Goal: Use online tool/utility: Use online tool/utility

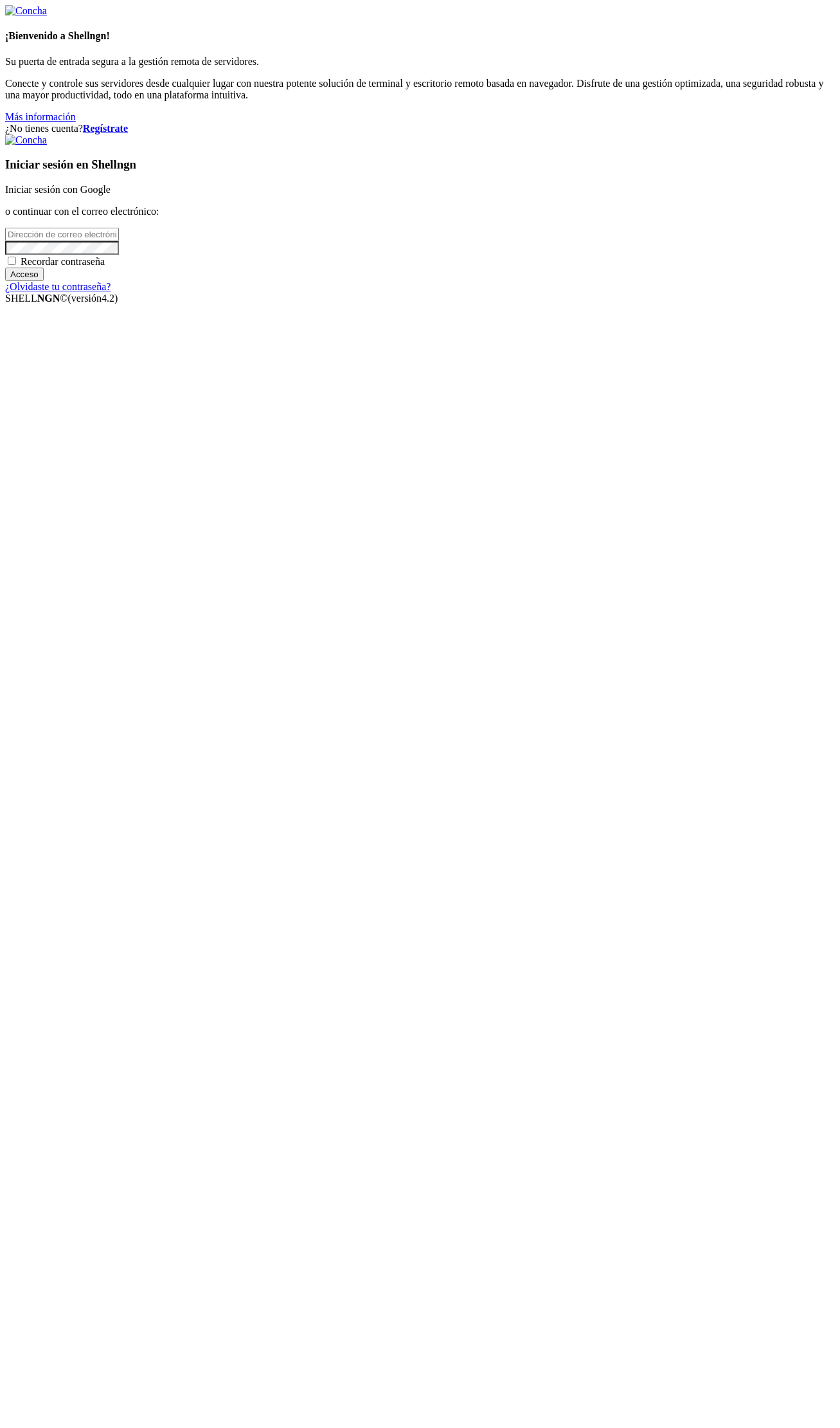
click at [111, 195] on font "Iniciar sesión con Google" at bounding box center [58, 189] width 106 height 11
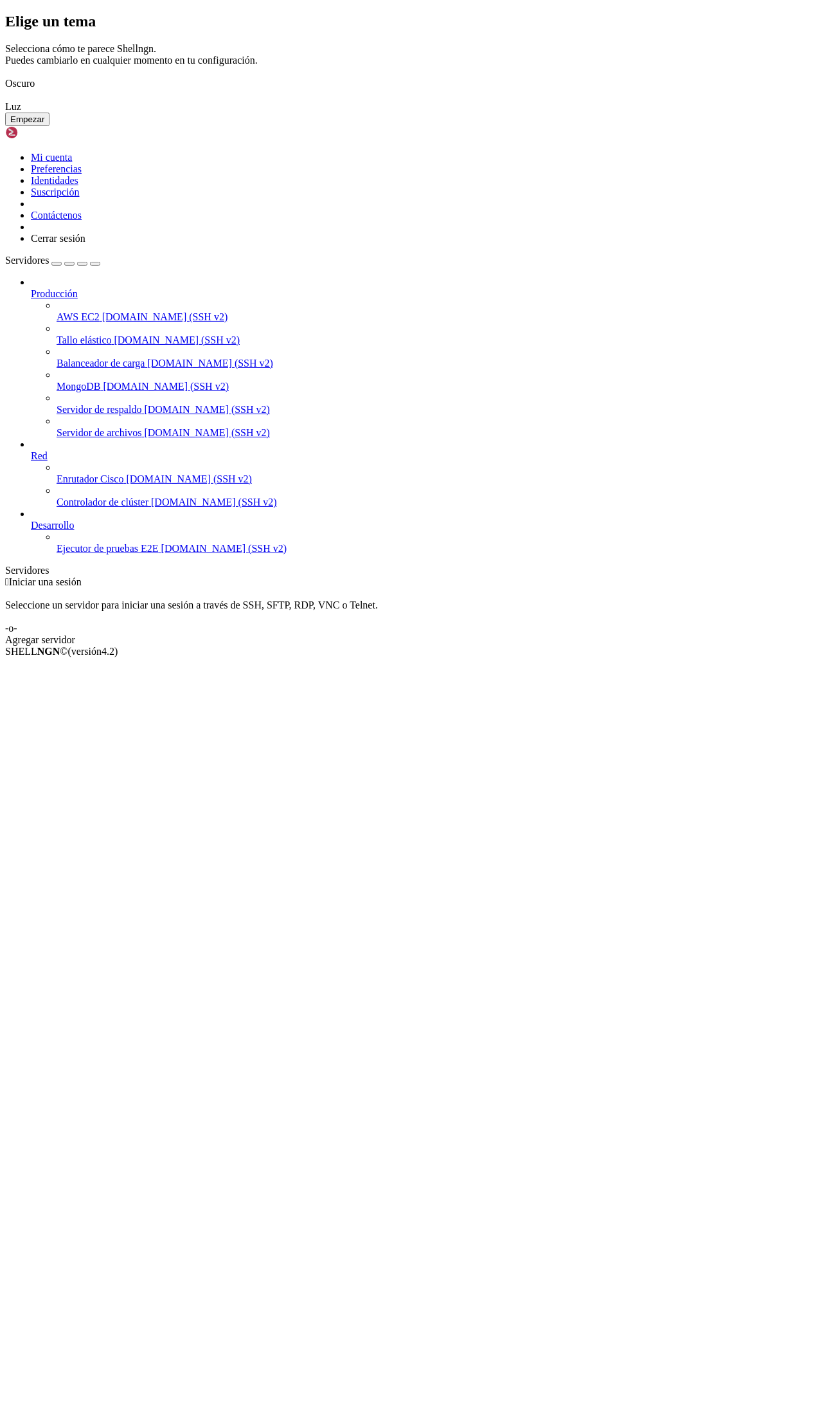
click at [49, 126] on button "Empezar" at bounding box center [27, 119] width 44 height 14
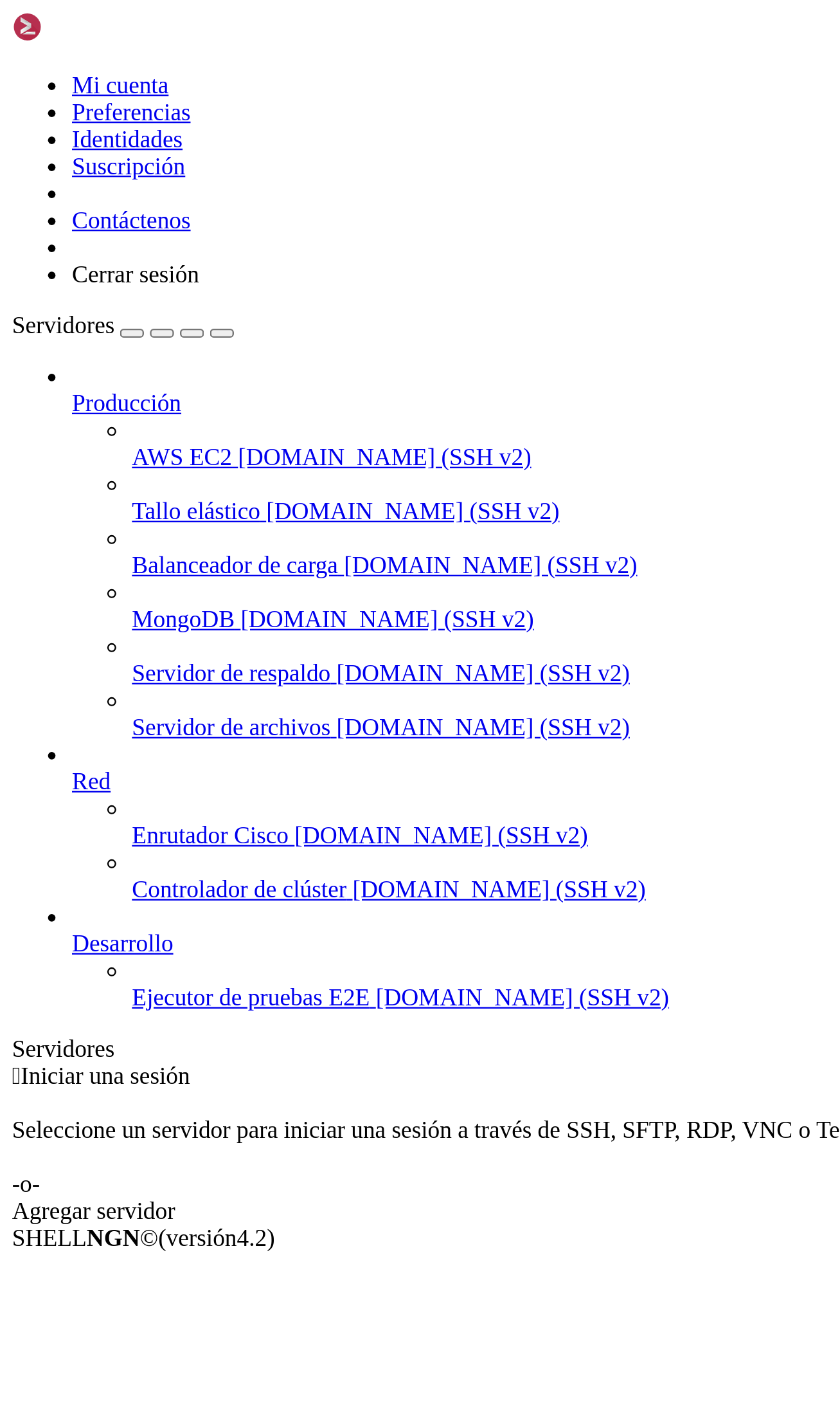
click at [56, 143] on div "button" at bounding box center [56, 143] width 0 height 0
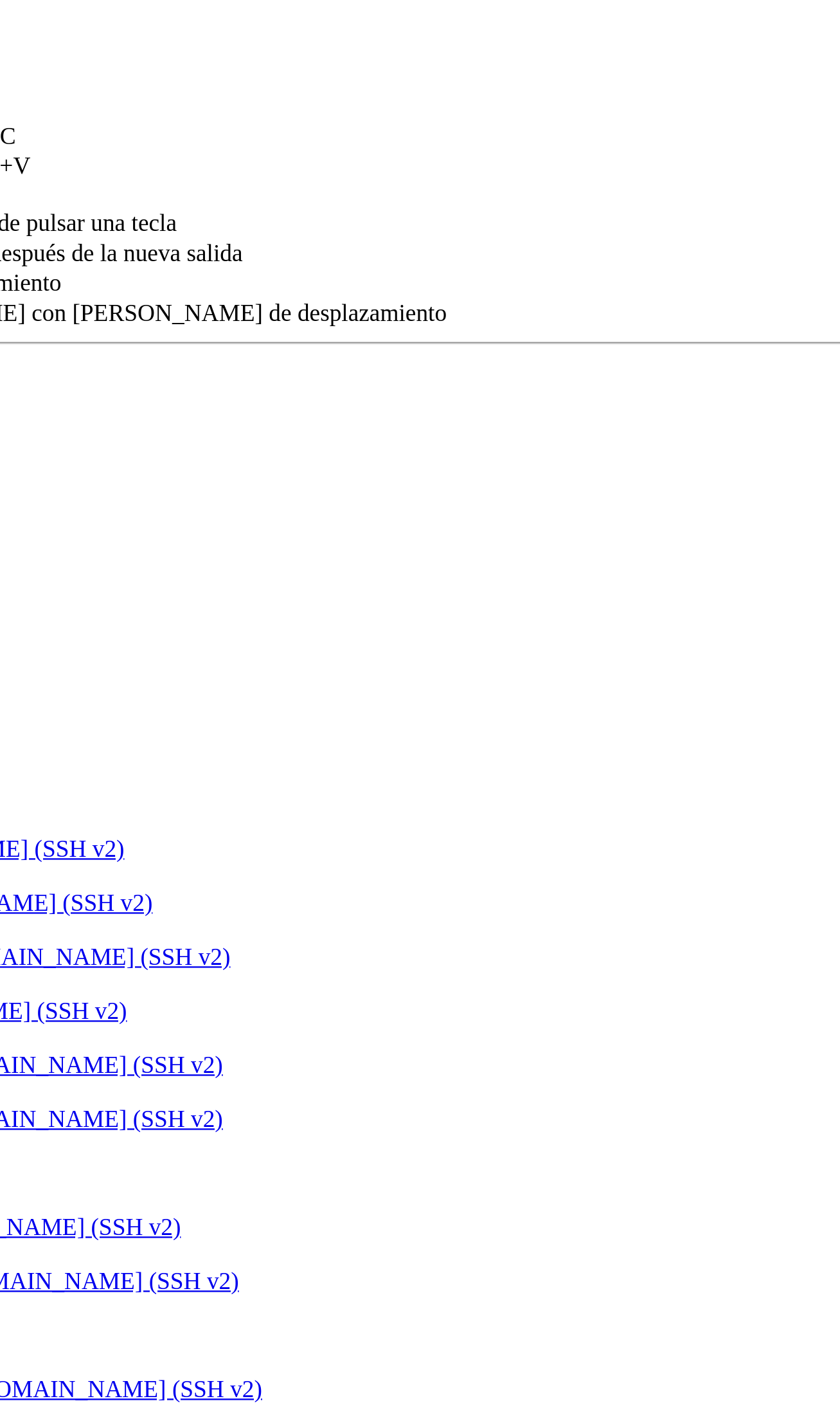
click at [129, 74] on input "text" at bounding box center [72, 67] width 113 height 14
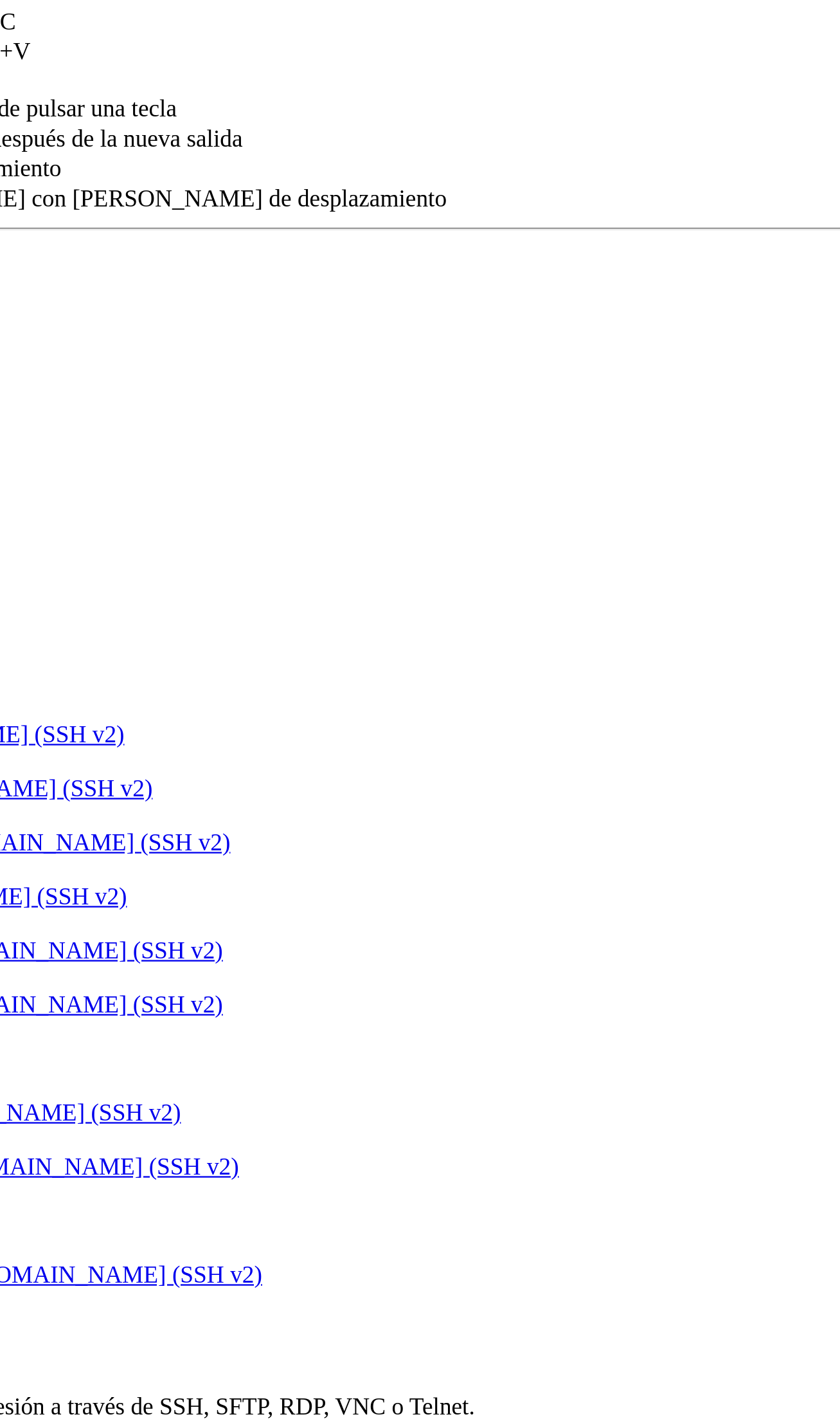
click at [211, 218] on input "Nombre de usuario" at bounding box center [153, 211] width 113 height 14
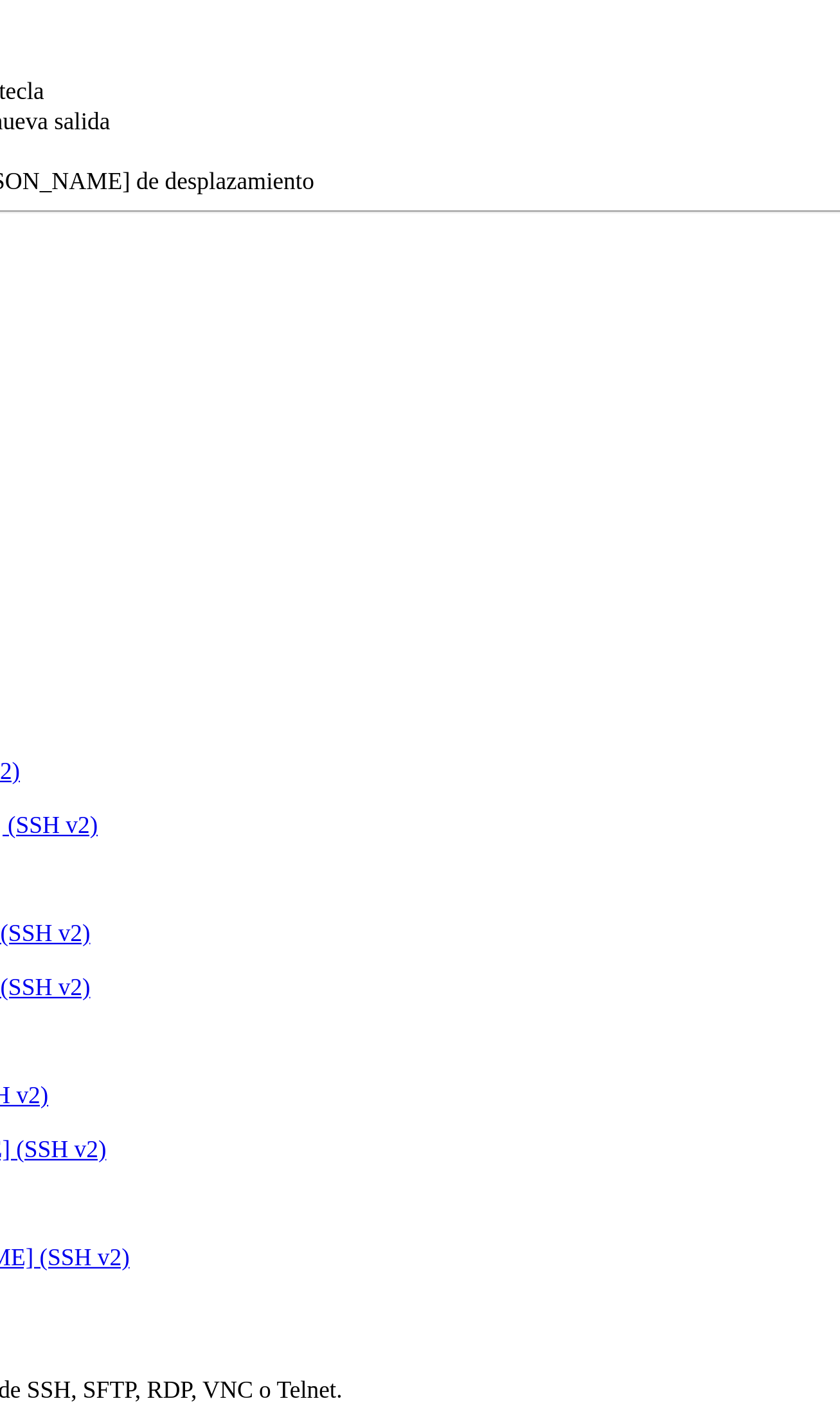
click at [129, 134] on input "DIRECCIÓN" at bounding box center [72, 126] width 113 height 14
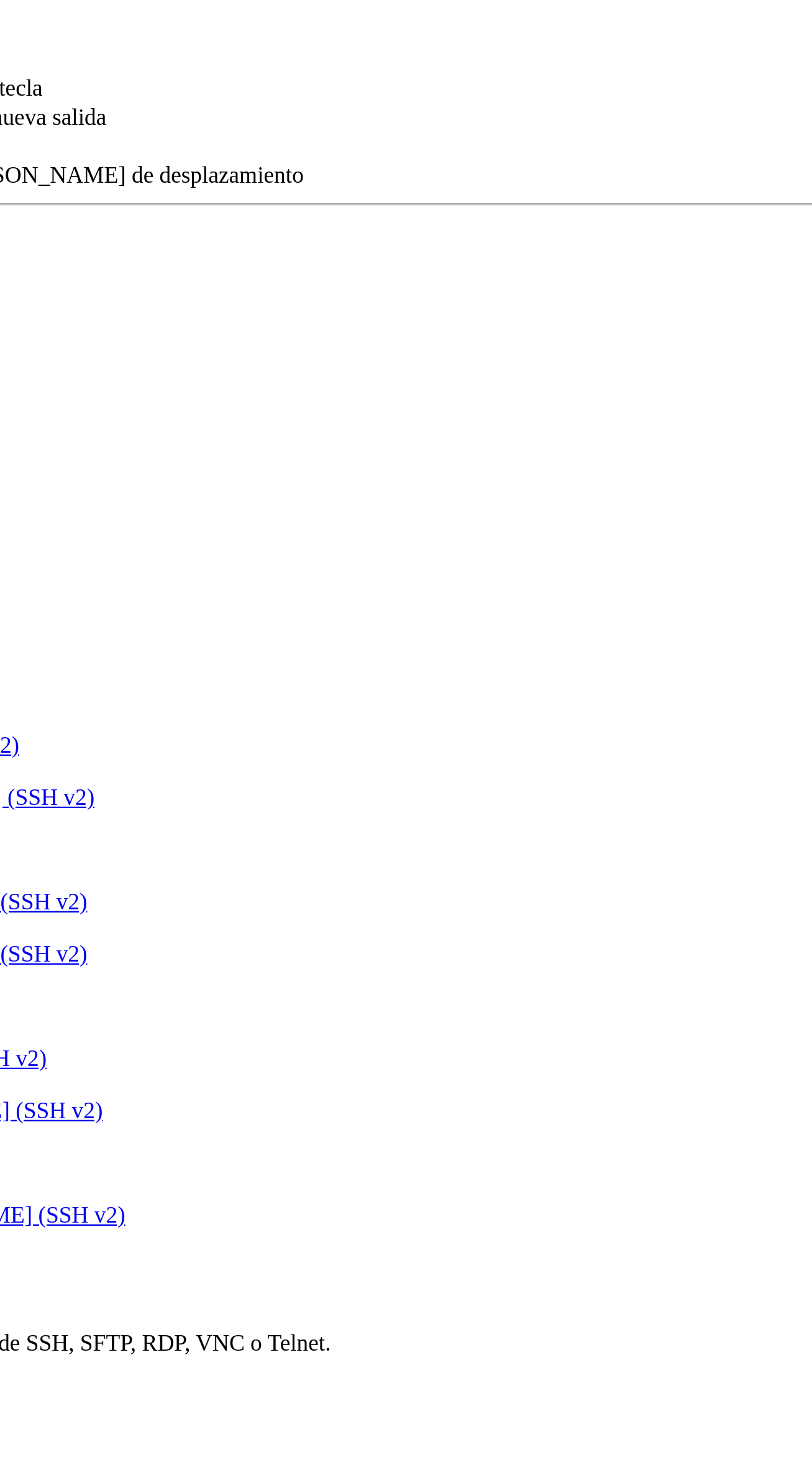
type input "[DOMAIN_NAME]"
click at [125, 72] on input "text" at bounding box center [70, 65] width 110 height 13
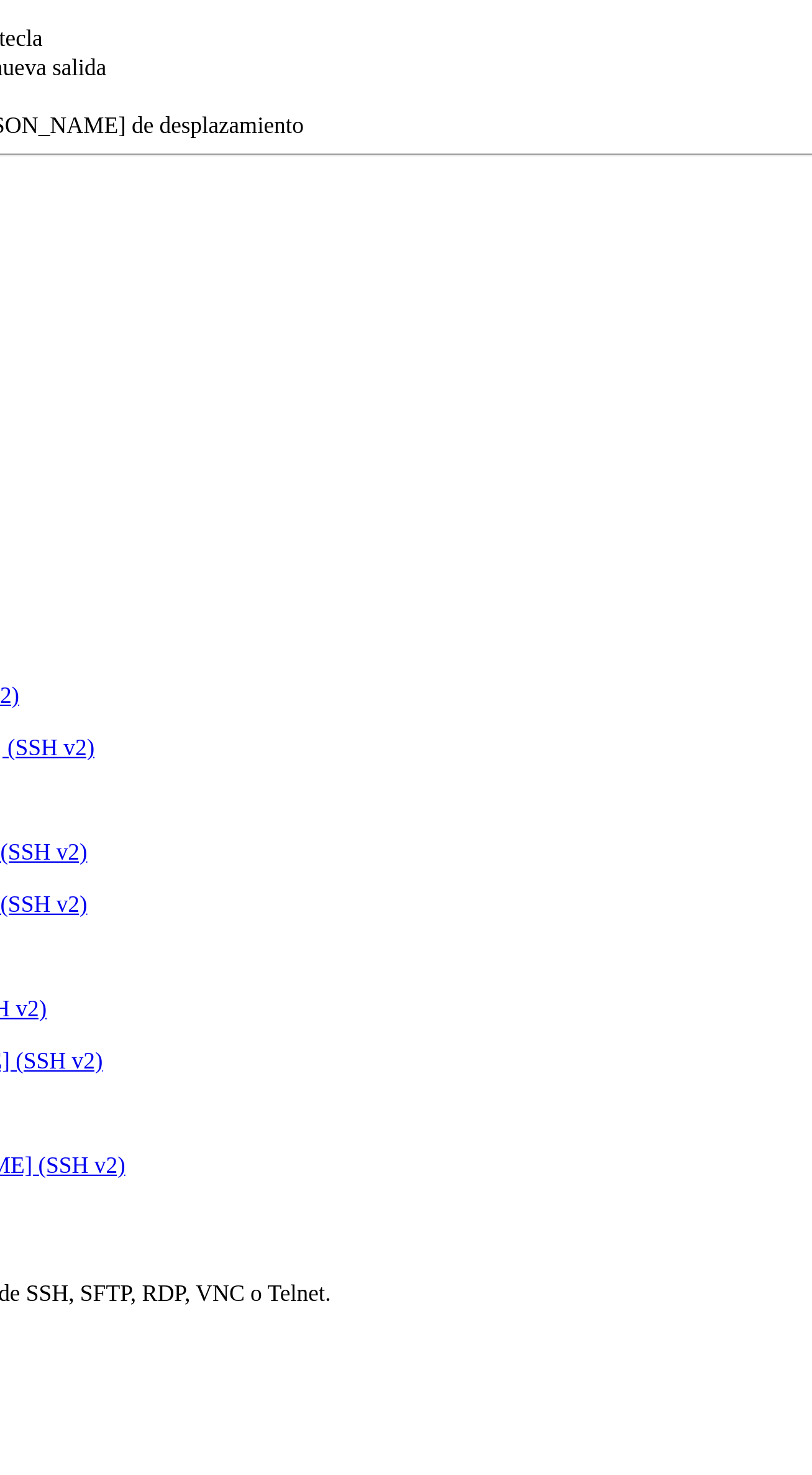
type input "vps"
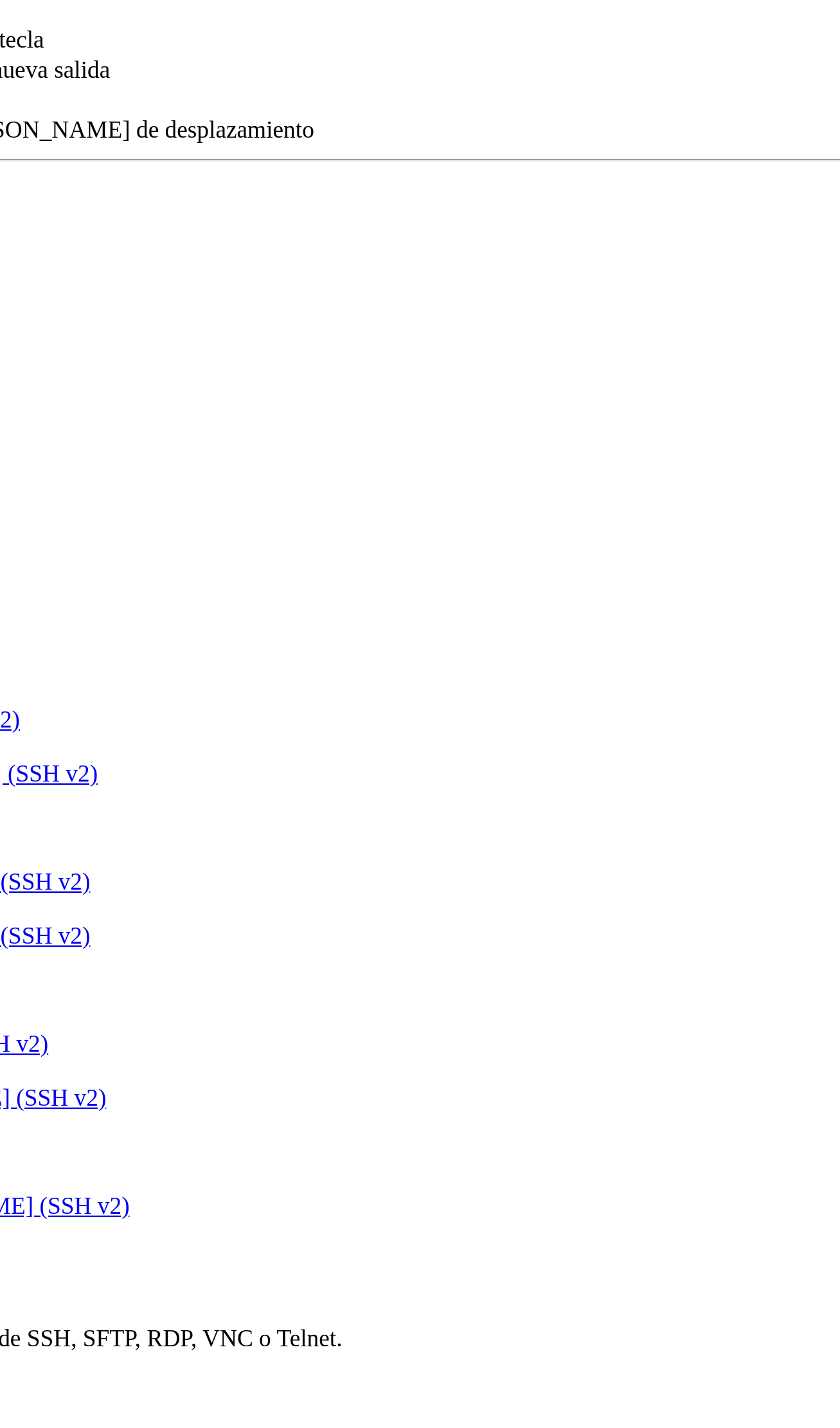
click at [211, 218] on input "Nombre de usuario" at bounding box center [153, 211] width 113 height 14
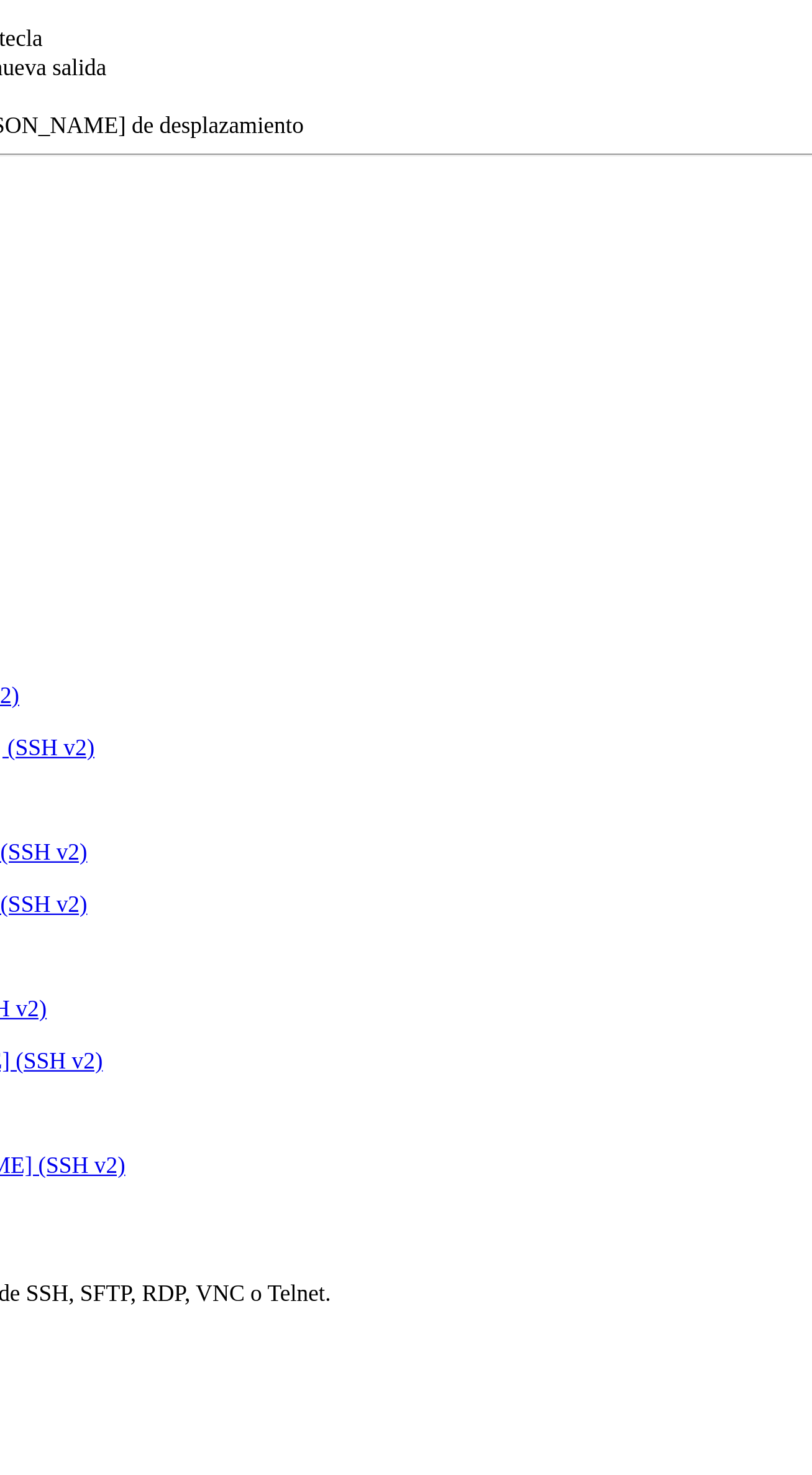
type input "usr1759684510"
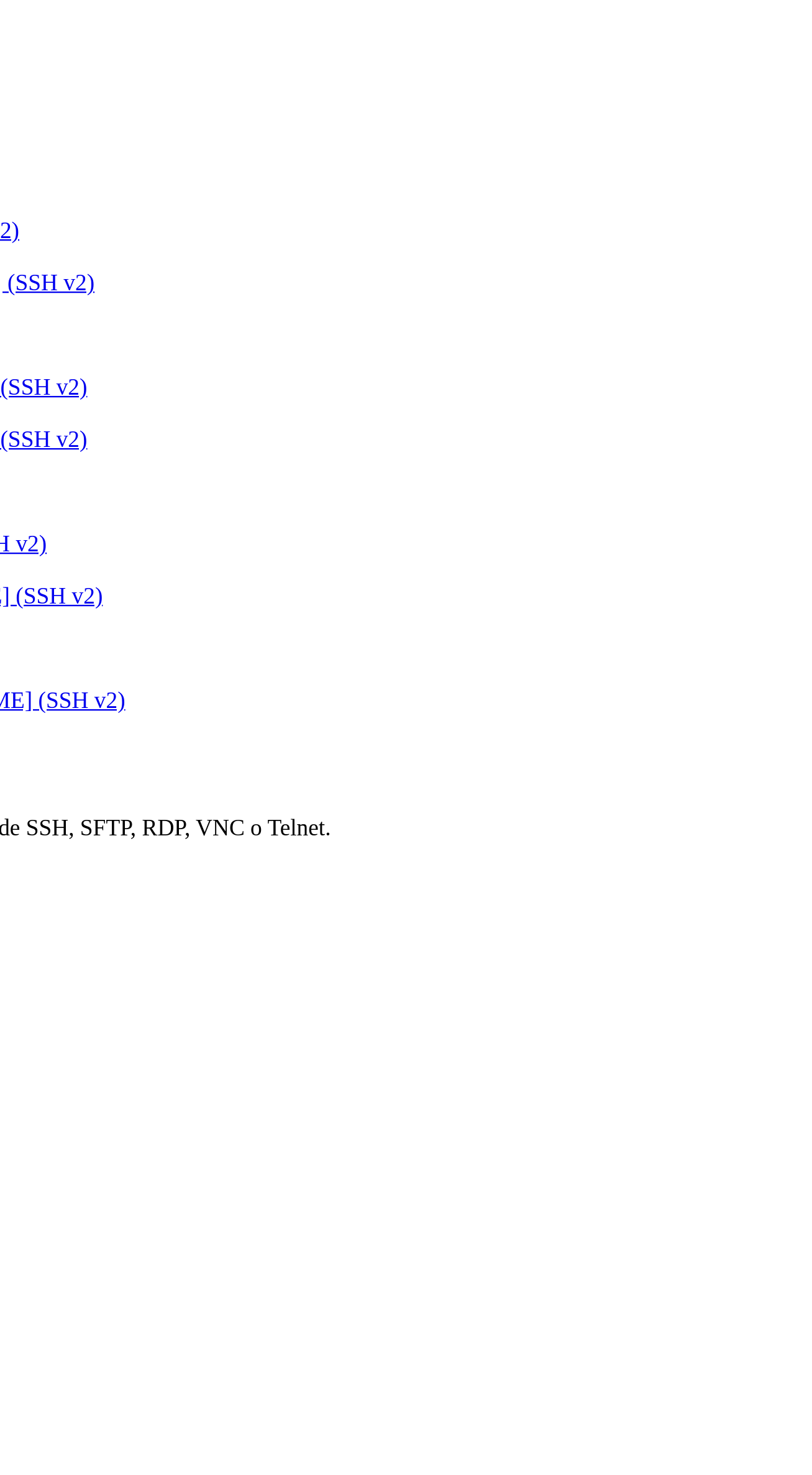
click at [42, 523] on button "Ahorrar" at bounding box center [23, 517] width 37 height 13
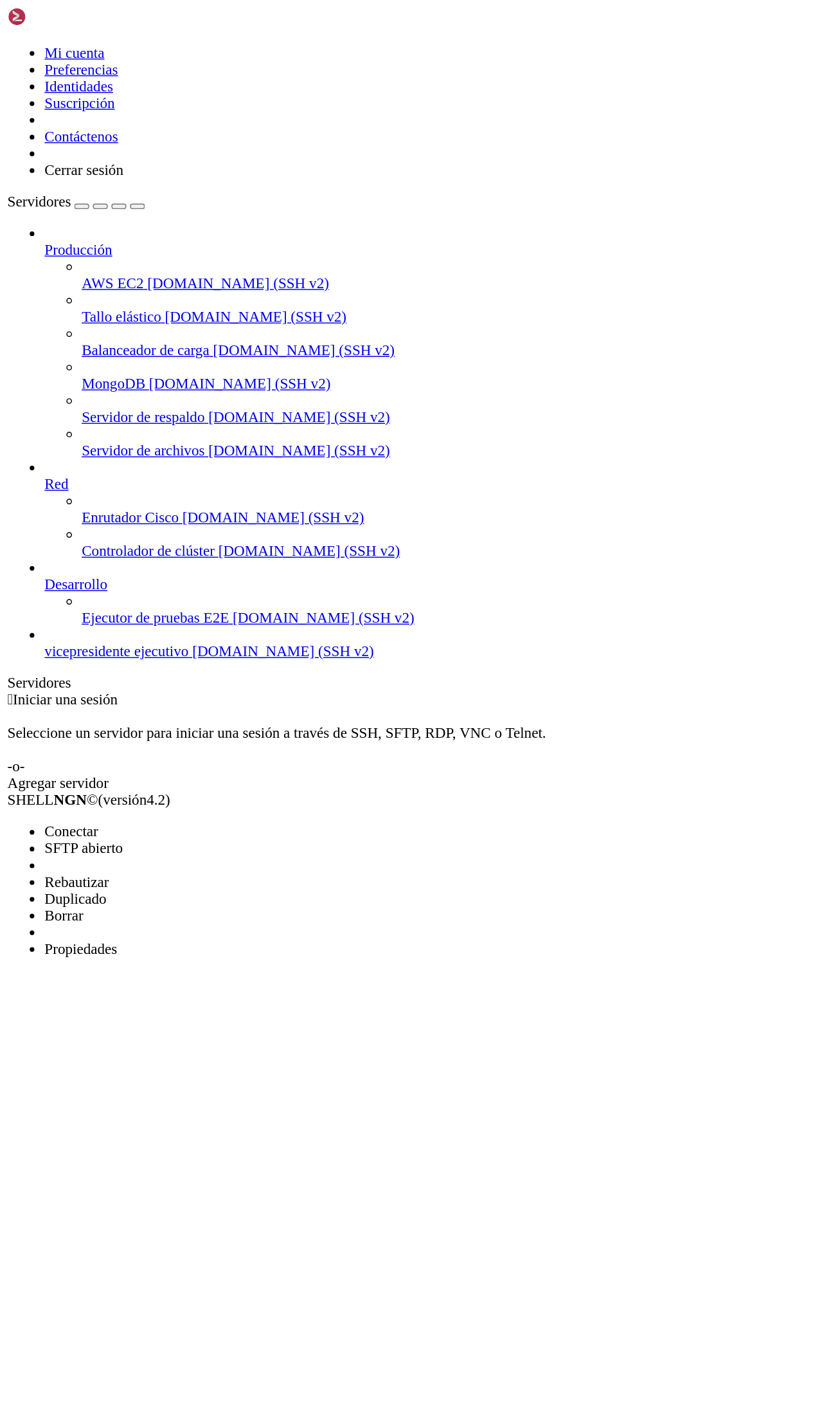
click at [55, 570] on li "Conectar" at bounding box center [89, 575] width 117 height 11
